Goal: Navigation & Orientation: Find specific page/section

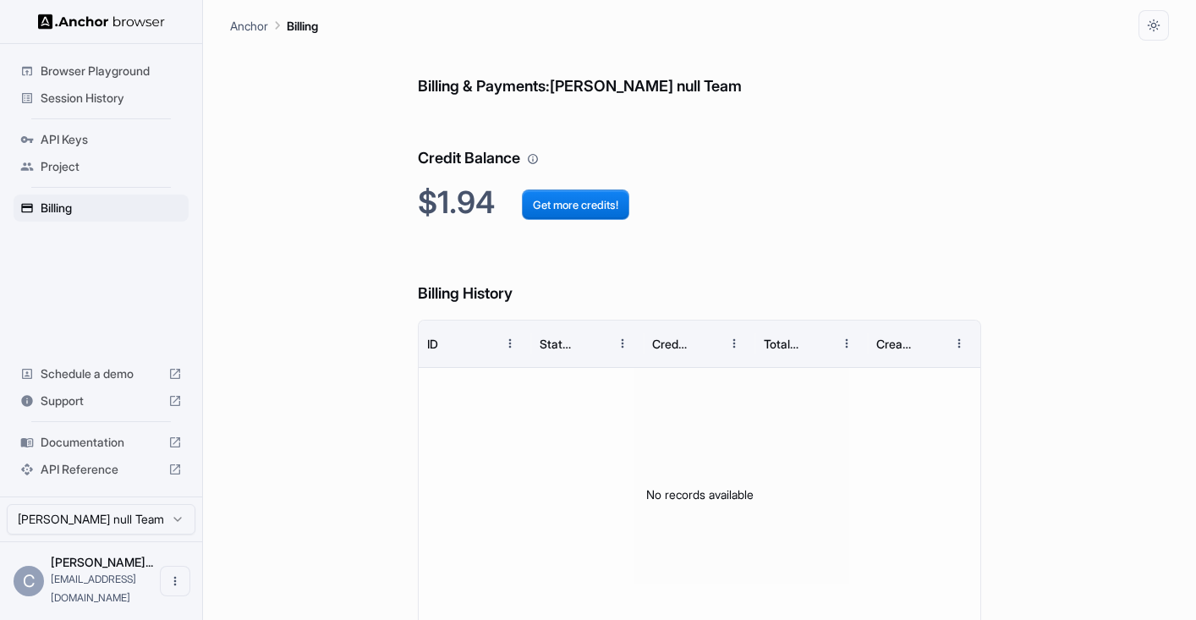
click at [67, 132] on span "API Keys" at bounding box center [111, 139] width 141 height 17
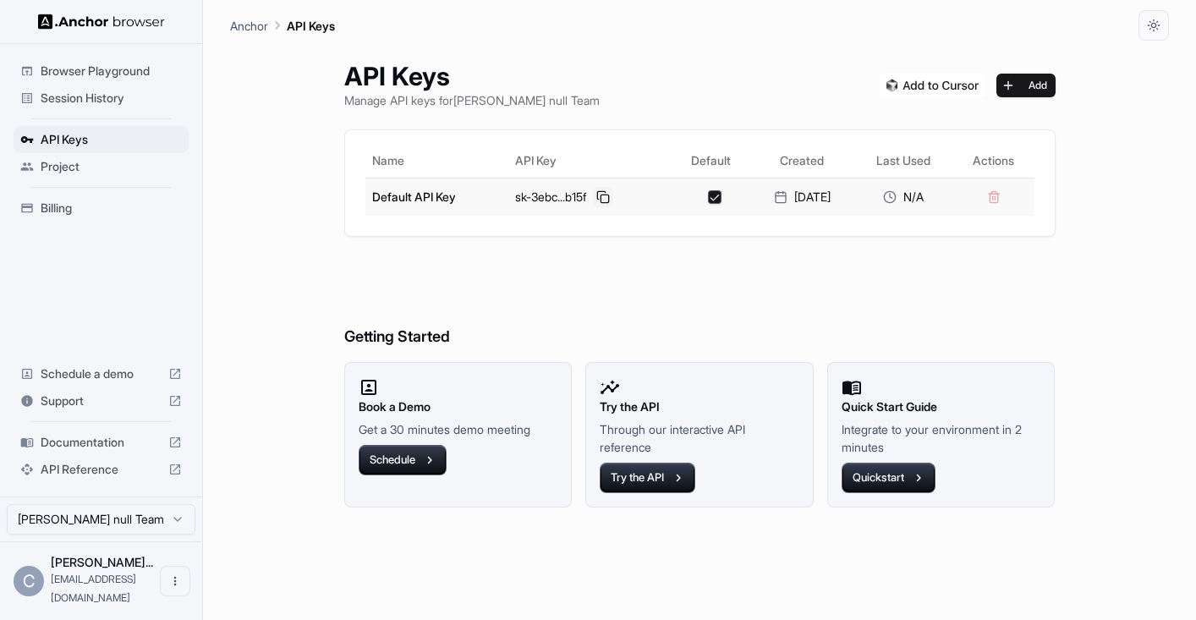
click at [598, 194] on button at bounding box center [603, 197] width 20 height 20
click at [133, 74] on span "Browser Playground" at bounding box center [111, 71] width 141 height 17
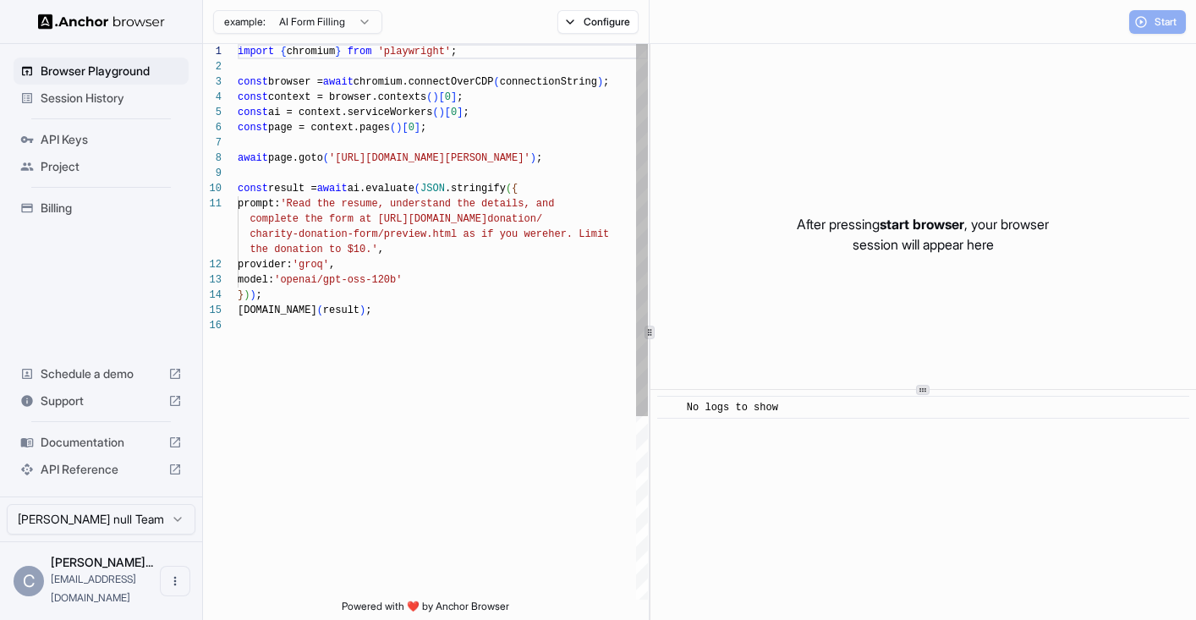
scroll to position [152, 0]
click at [133, 92] on span "Session History" at bounding box center [111, 98] width 141 height 17
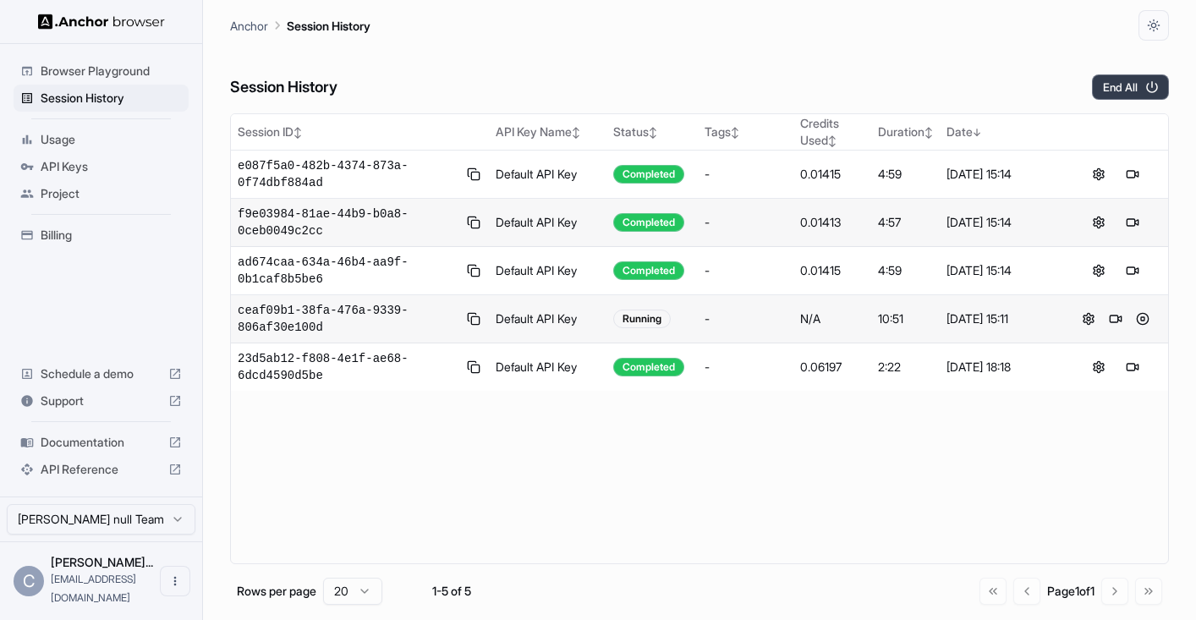
click at [1126, 83] on button "End All" at bounding box center [1130, 86] width 77 height 25
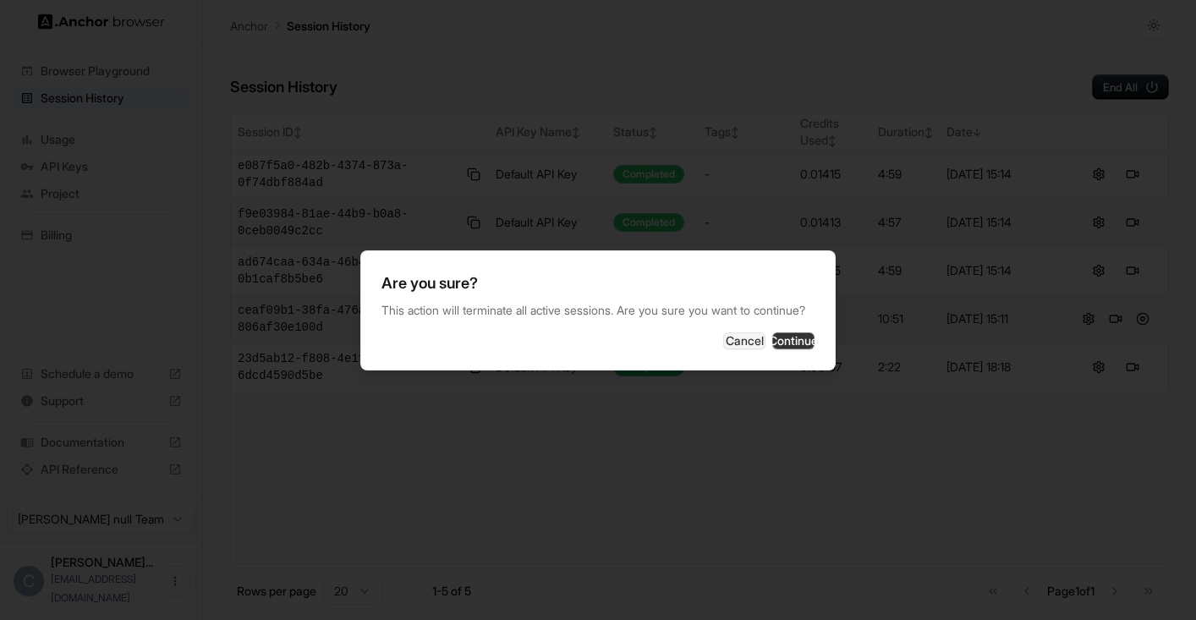
click at [787, 343] on button "Continue" at bounding box center [793, 340] width 42 height 17
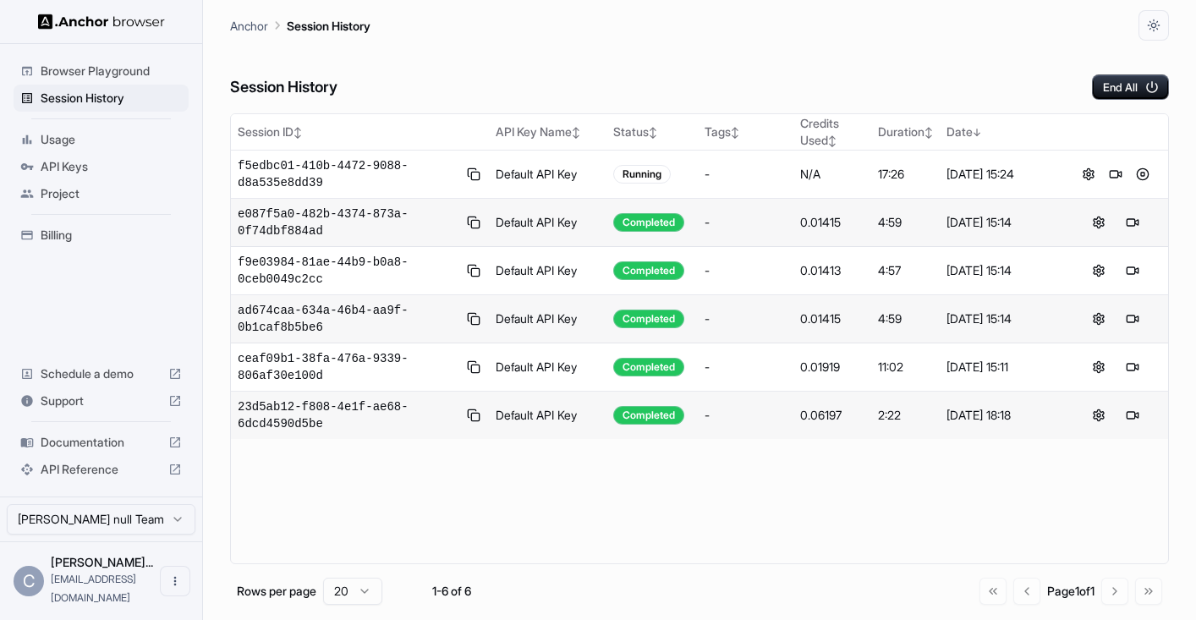
click at [66, 236] on span "Billing" at bounding box center [111, 235] width 141 height 17
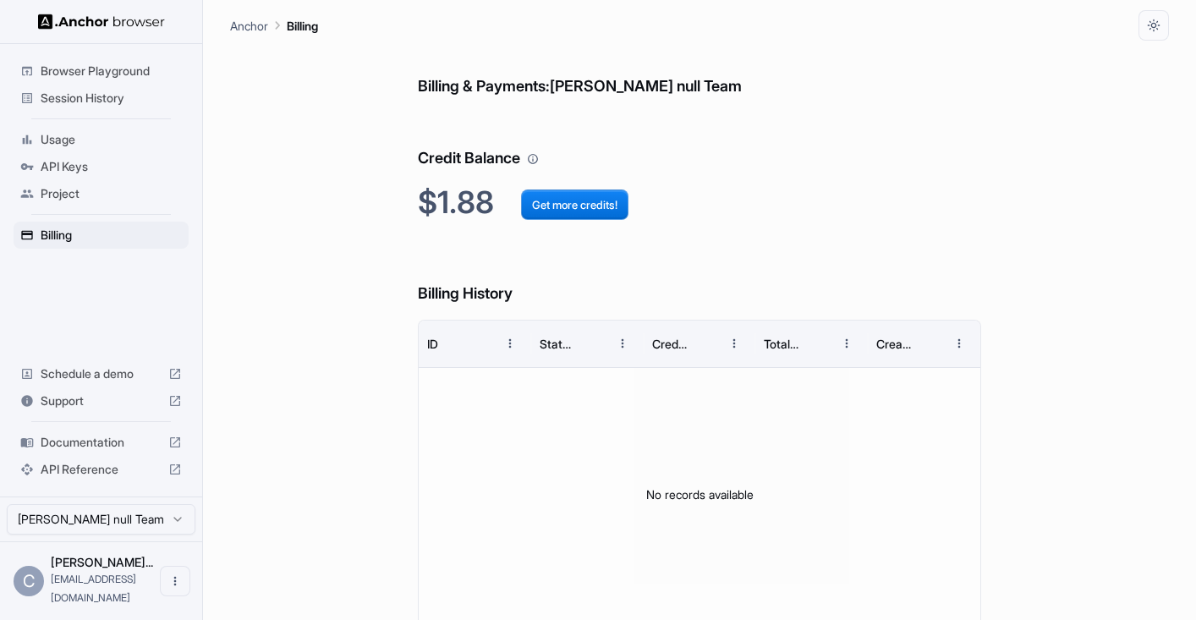
click at [83, 138] on span "Usage" at bounding box center [111, 139] width 141 height 17
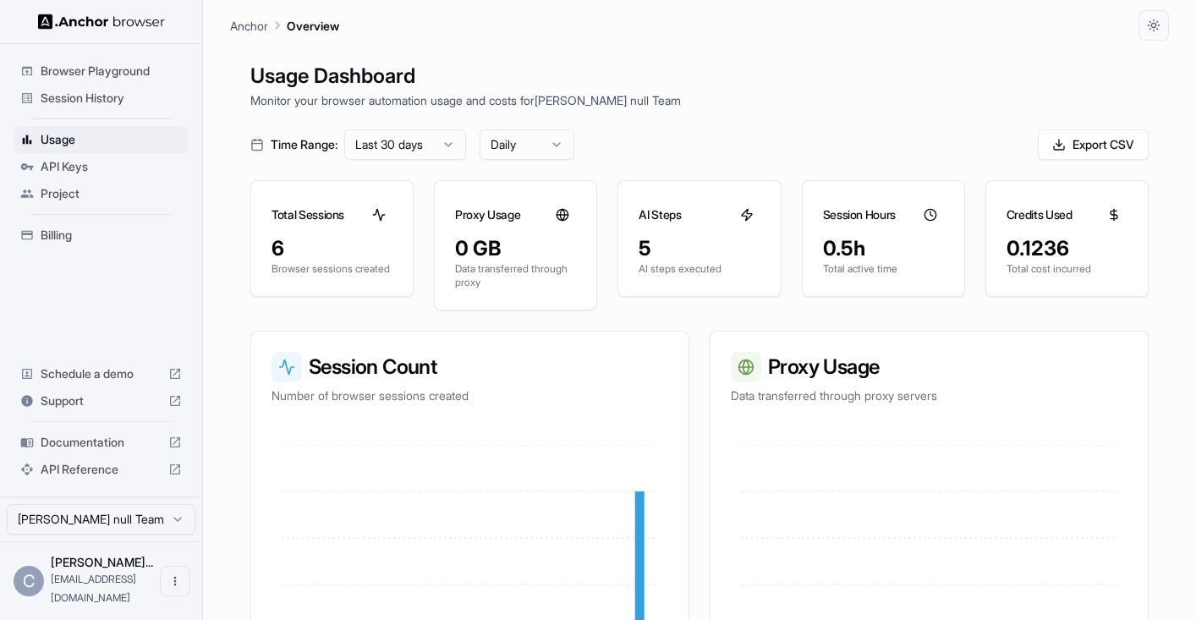
click at [77, 233] on span "Billing" at bounding box center [111, 235] width 141 height 17
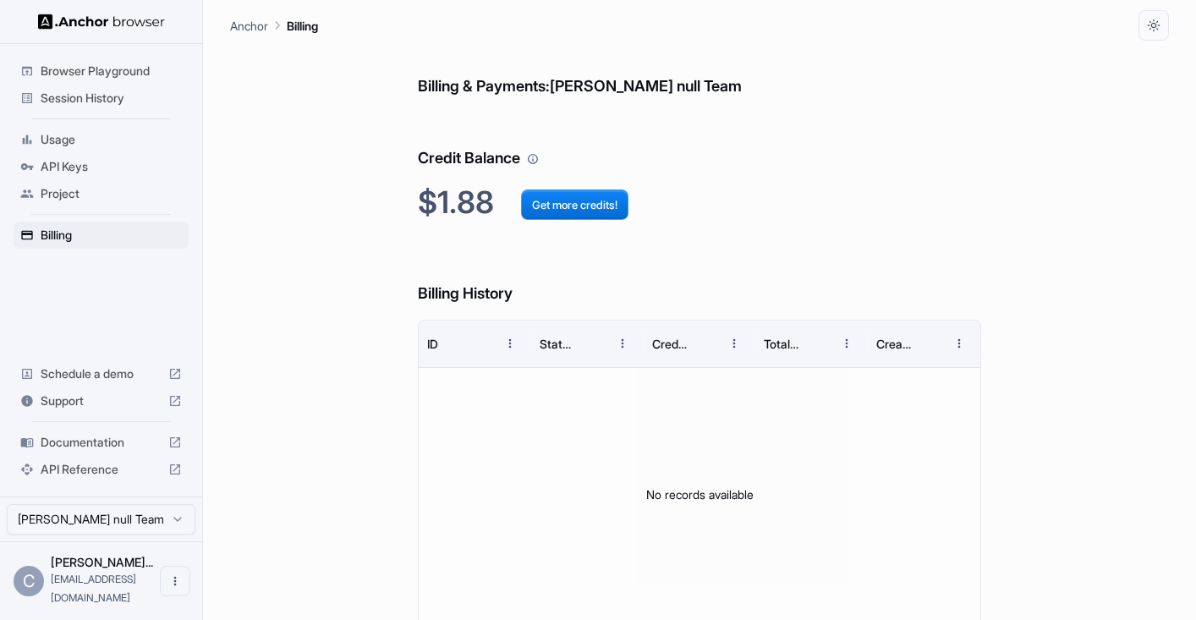
click at [98, 95] on span "Session History" at bounding box center [111, 98] width 141 height 17
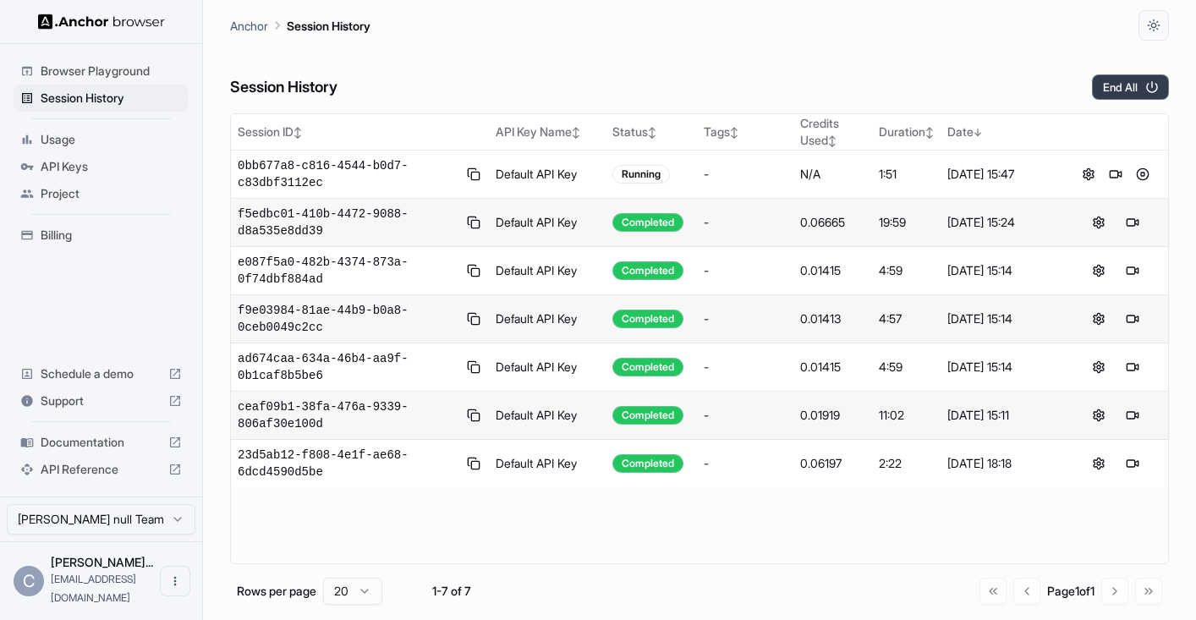
click at [1131, 90] on button "End All" at bounding box center [1130, 86] width 77 height 25
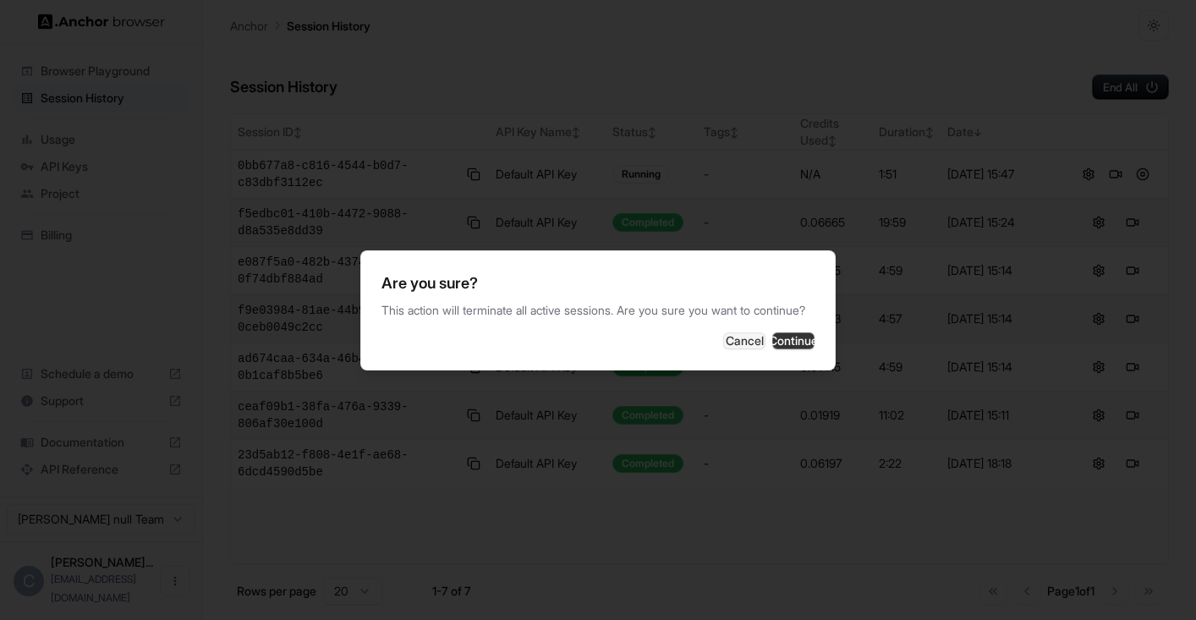
click at [775, 344] on button "Continue" at bounding box center [793, 340] width 42 height 17
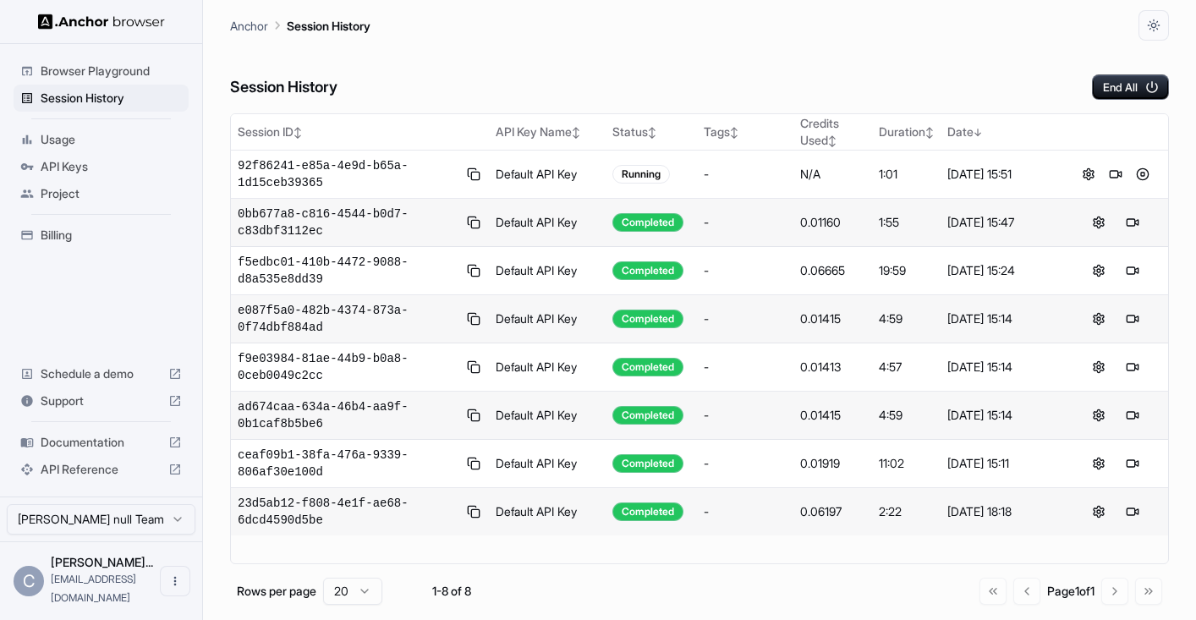
click at [96, 189] on span "Project" at bounding box center [111, 193] width 141 height 17
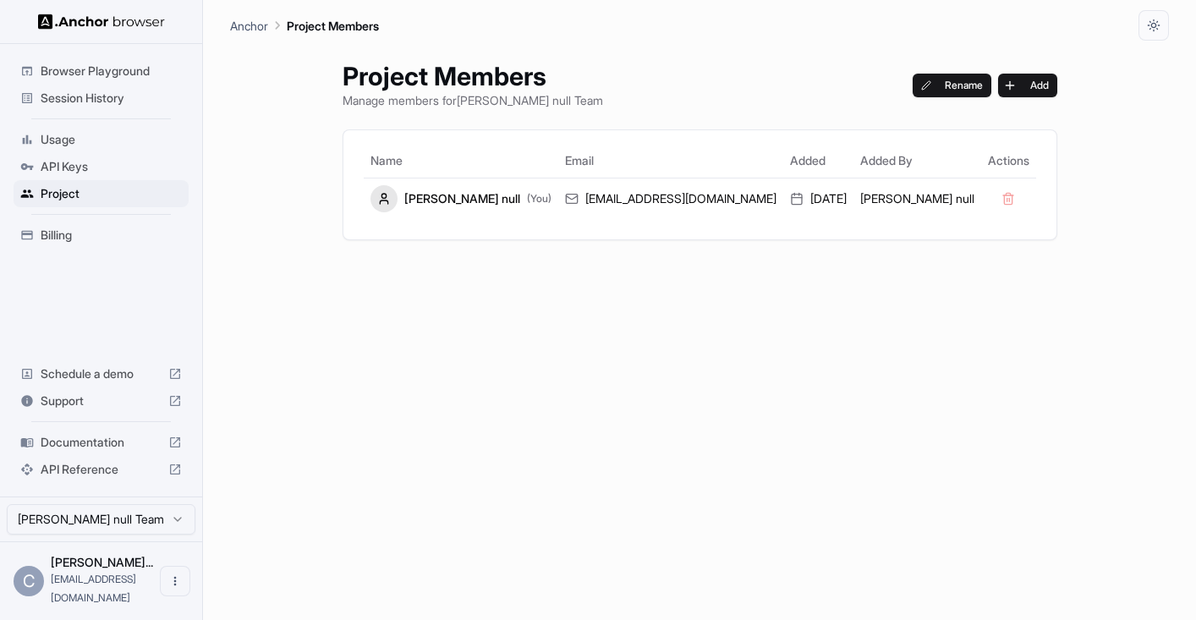
click at [101, 163] on span "API Keys" at bounding box center [111, 166] width 141 height 17
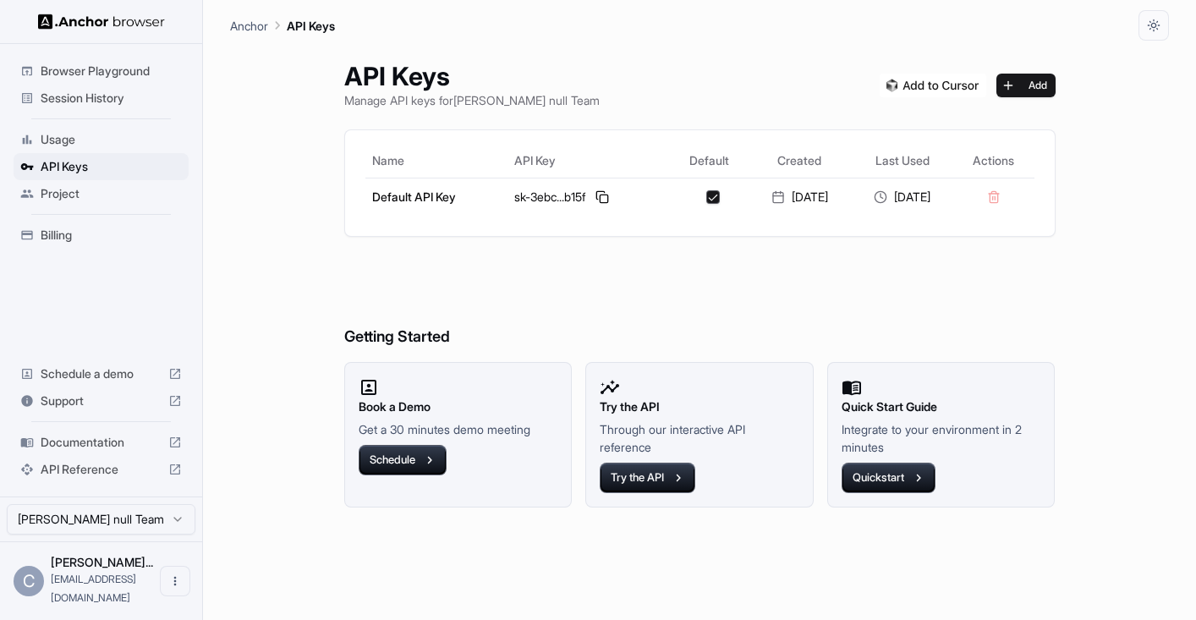
click at [107, 141] on span "Usage" at bounding box center [111, 139] width 141 height 17
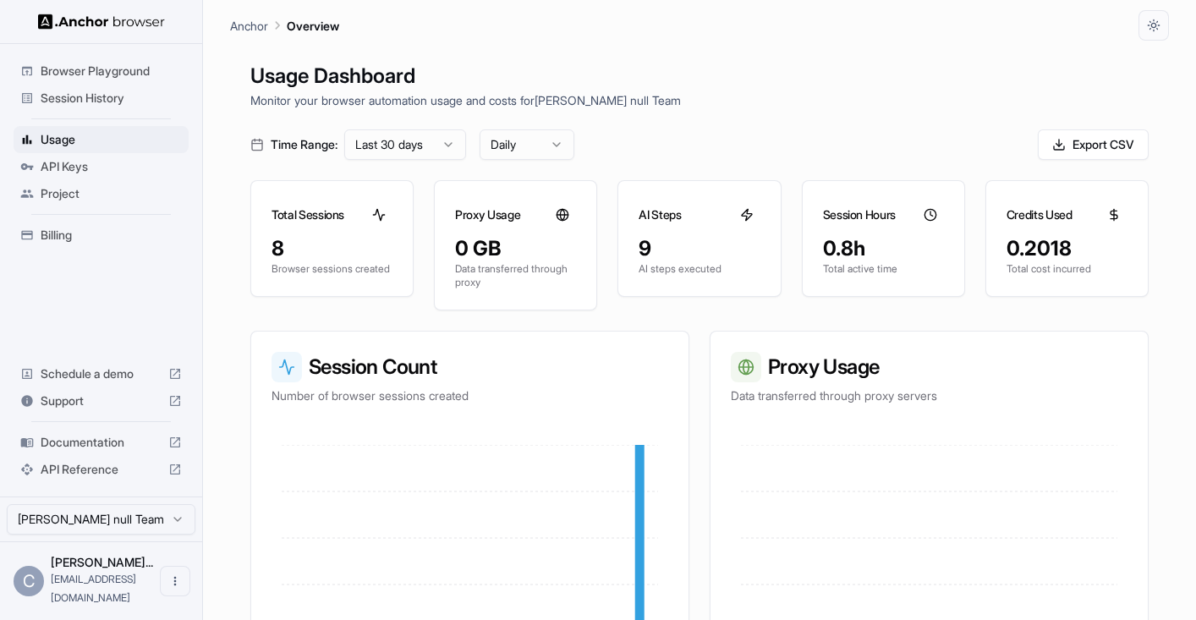
click at [95, 244] on div "Billing" at bounding box center [101, 235] width 175 height 27
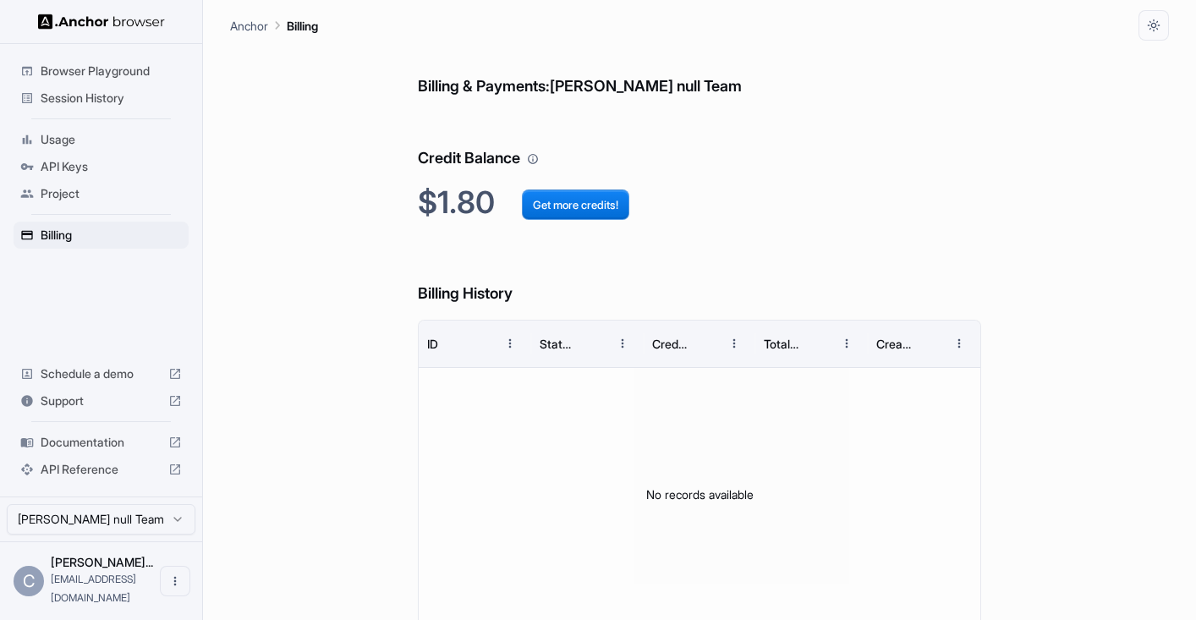
click at [128, 164] on span "API Keys" at bounding box center [111, 166] width 141 height 17
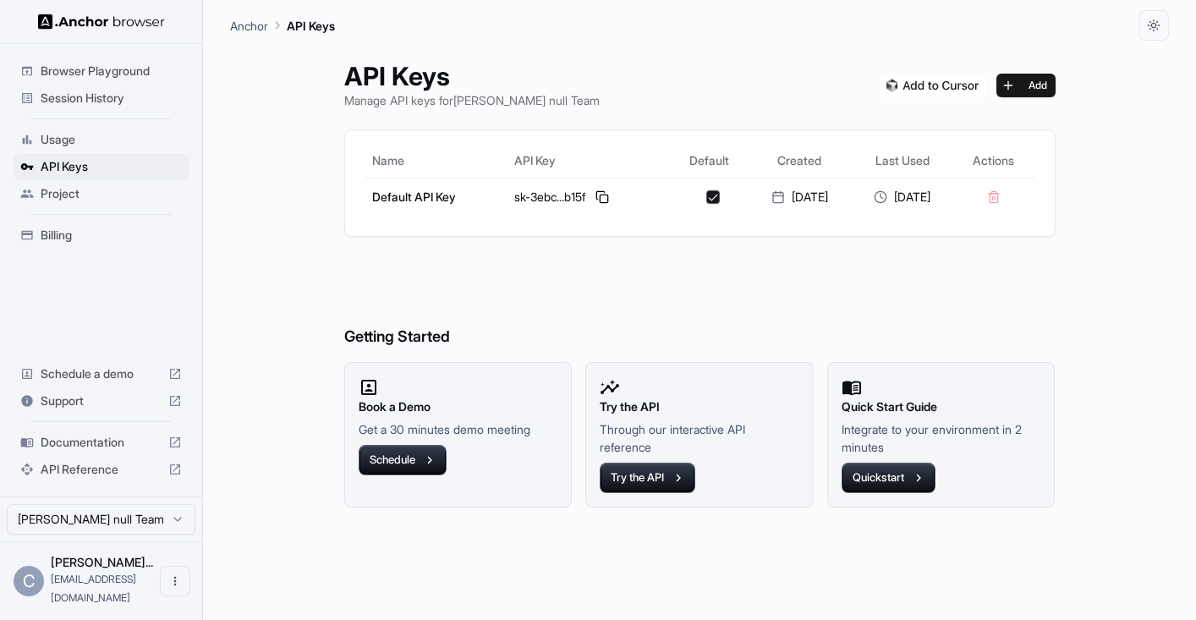
click at [125, 194] on span "Project" at bounding box center [111, 193] width 141 height 17
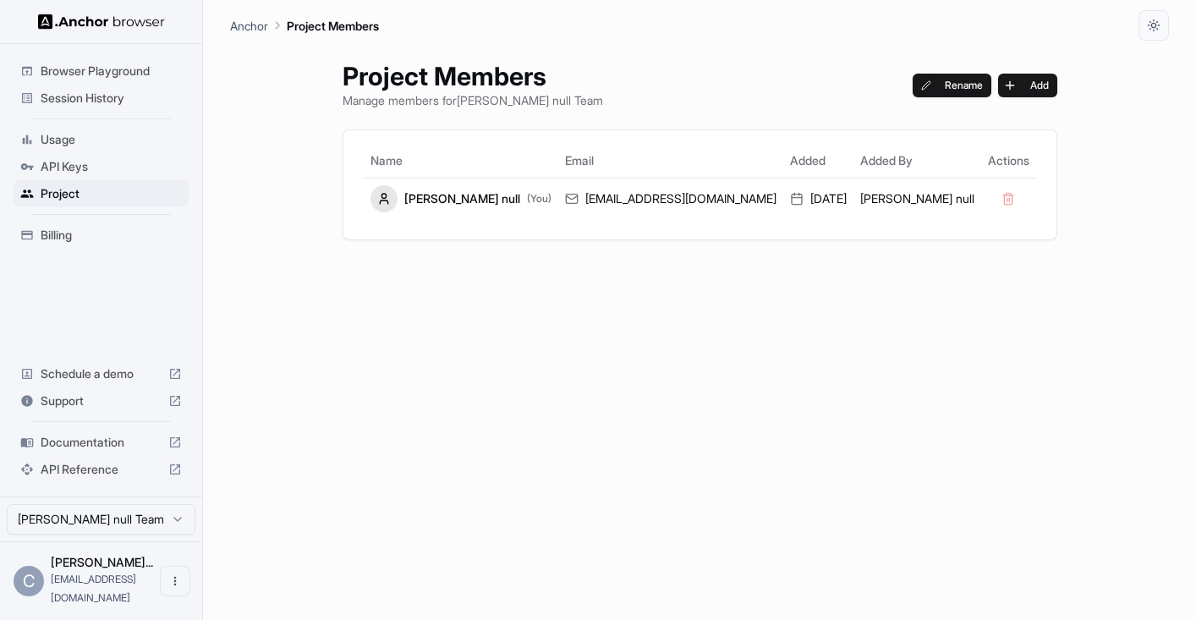
click at [125, 172] on span "API Keys" at bounding box center [111, 166] width 141 height 17
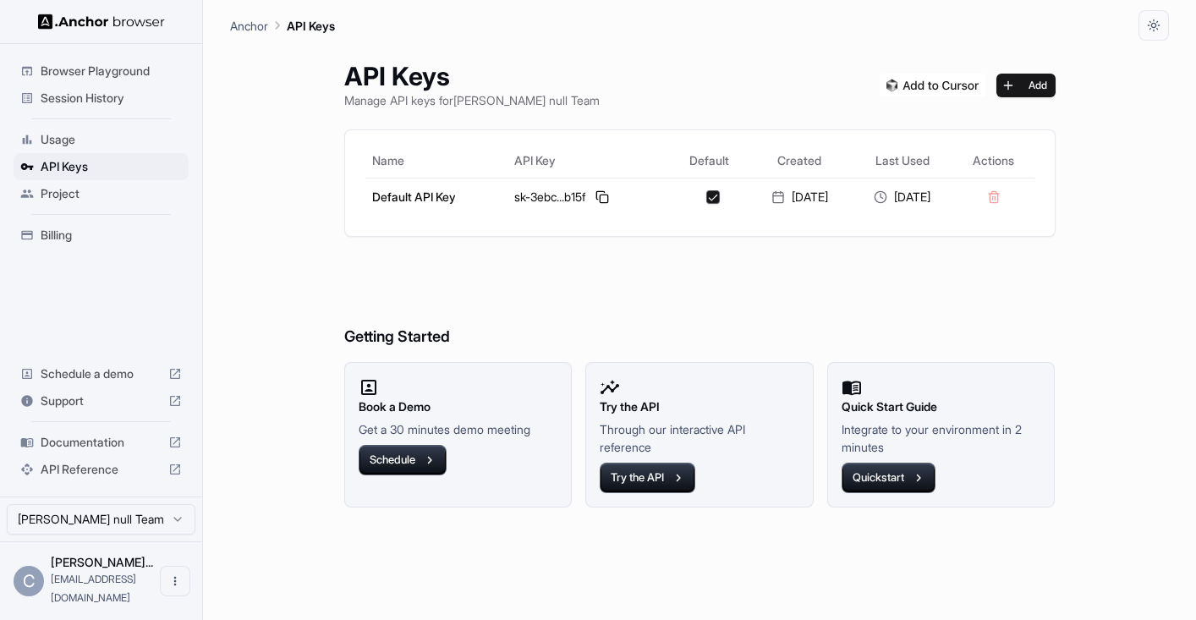
click at [125, 189] on span "Project" at bounding box center [111, 193] width 141 height 17
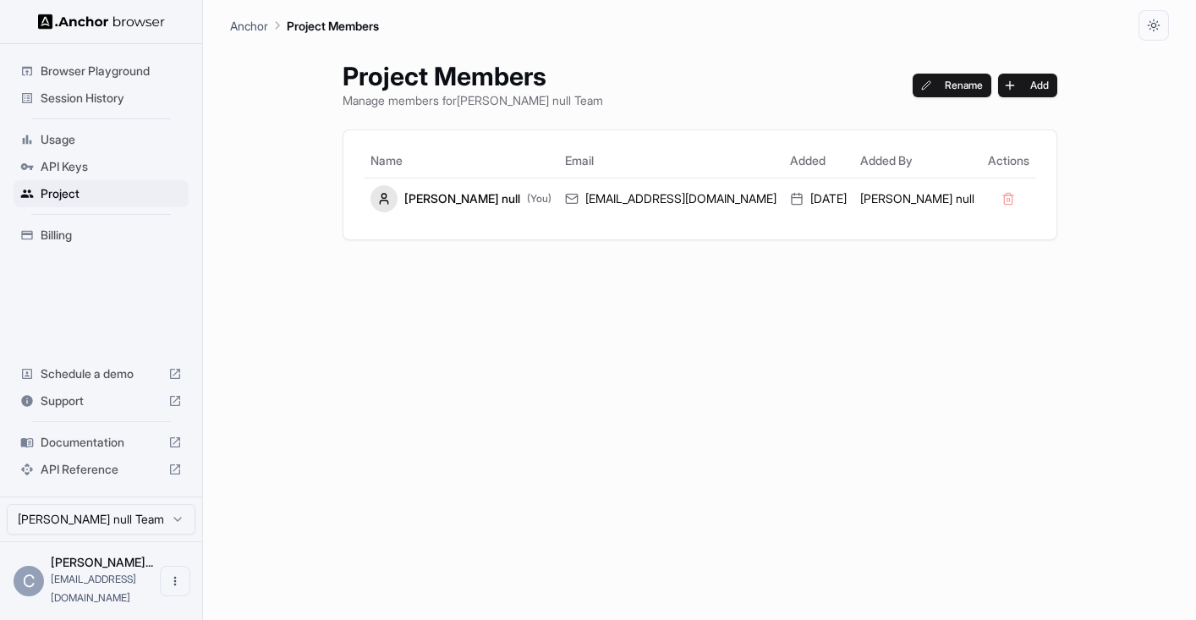
click at [128, 140] on span "Usage" at bounding box center [111, 139] width 141 height 17
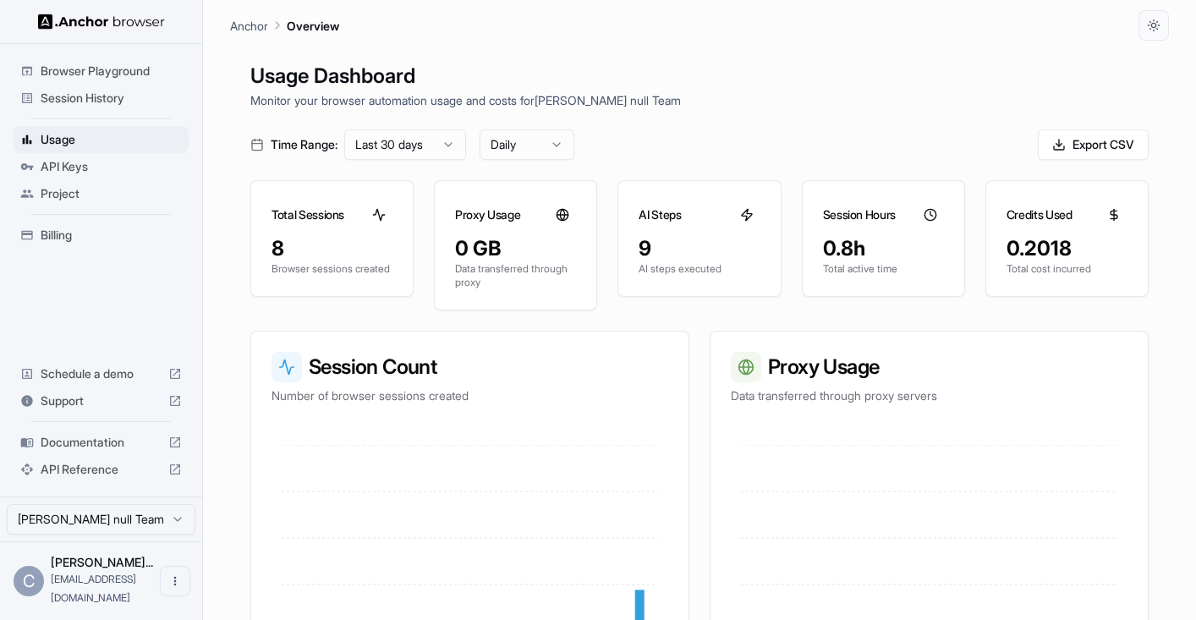
click at [127, 178] on div "API Keys" at bounding box center [101, 166] width 175 height 27
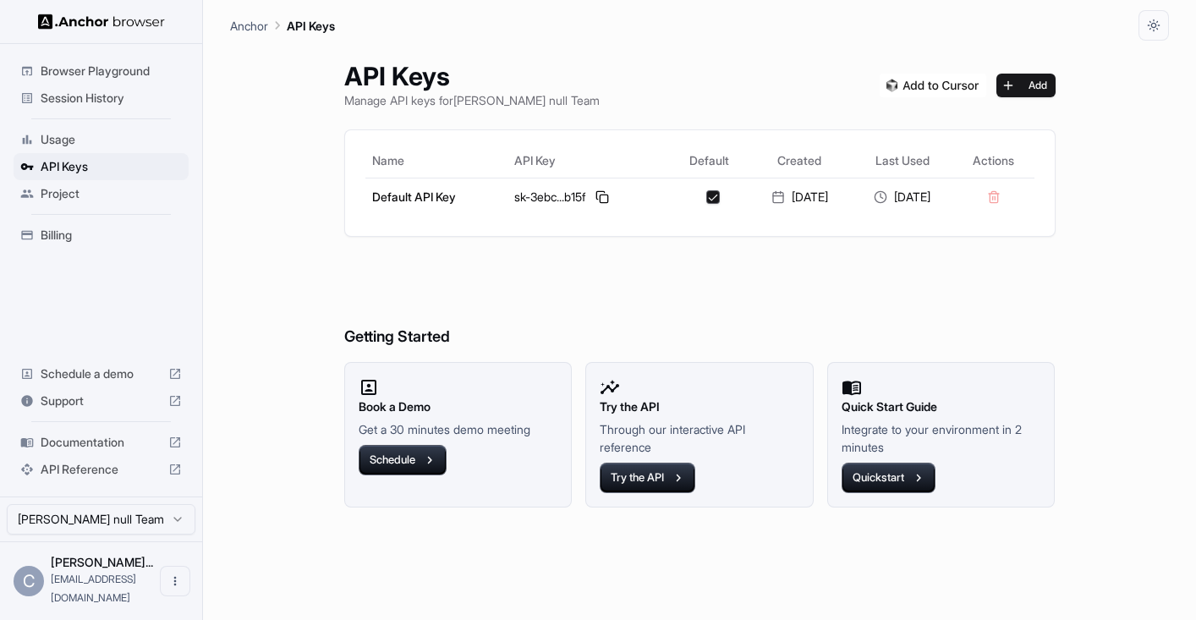
click at [127, 192] on span "Project" at bounding box center [111, 193] width 141 height 17
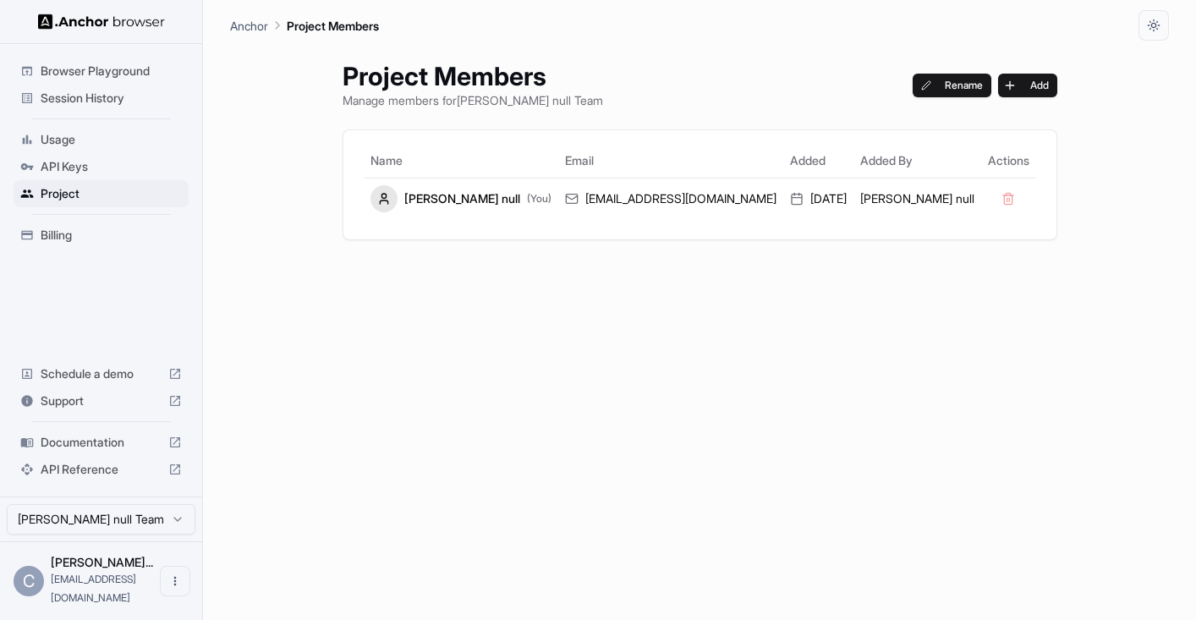
click at [127, 222] on div "Billing" at bounding box center [101, 235] width 175 height 27
